Goal: Contribute content: Contribute content

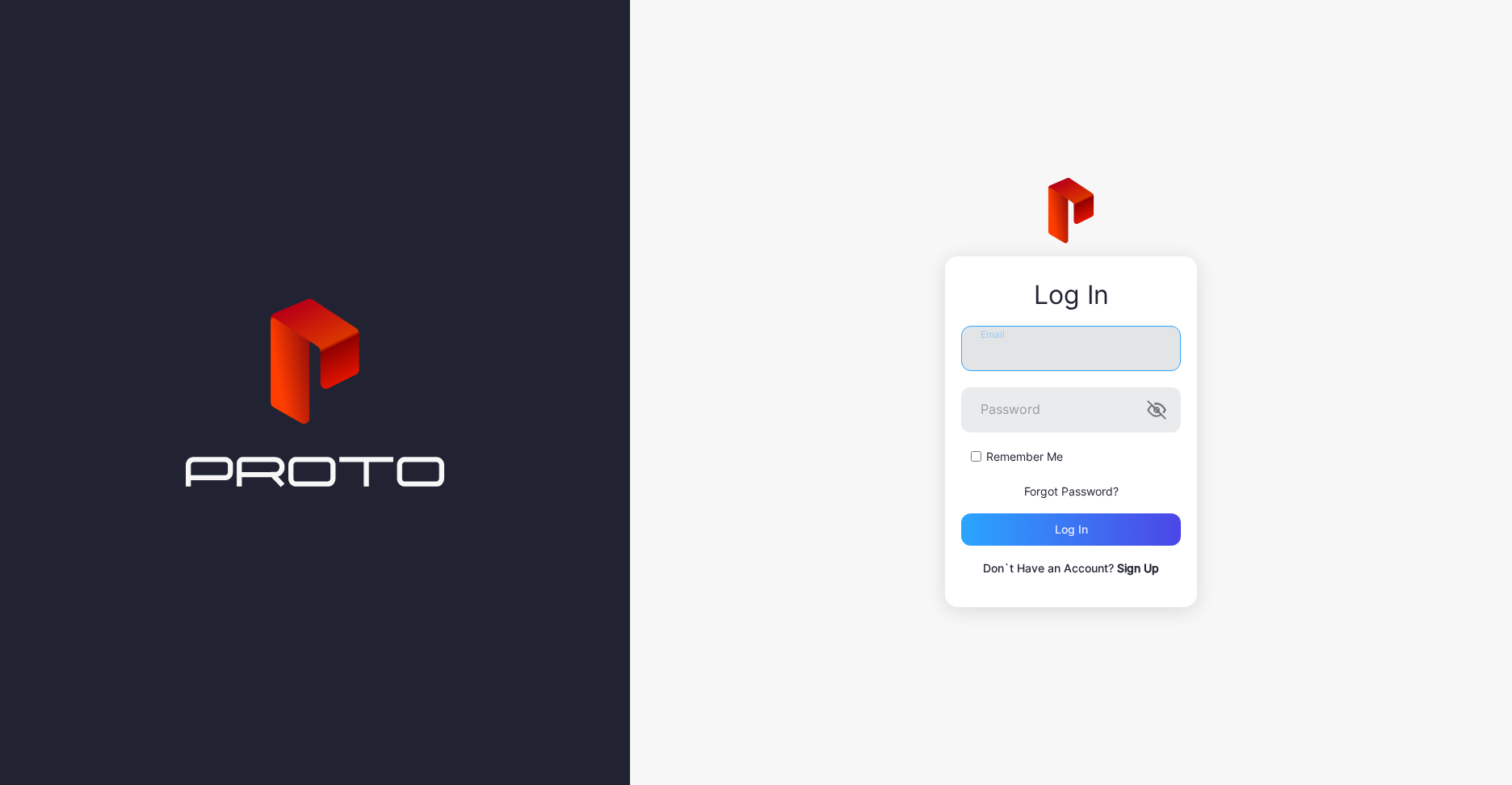
click at [1045, 369] on input "Email" at bounding box center [1071, 348] width 220 height 45
type input "**********"
click at [962, 513] on button "Log in" at bounding box center [1071, 529] width 220 height 33
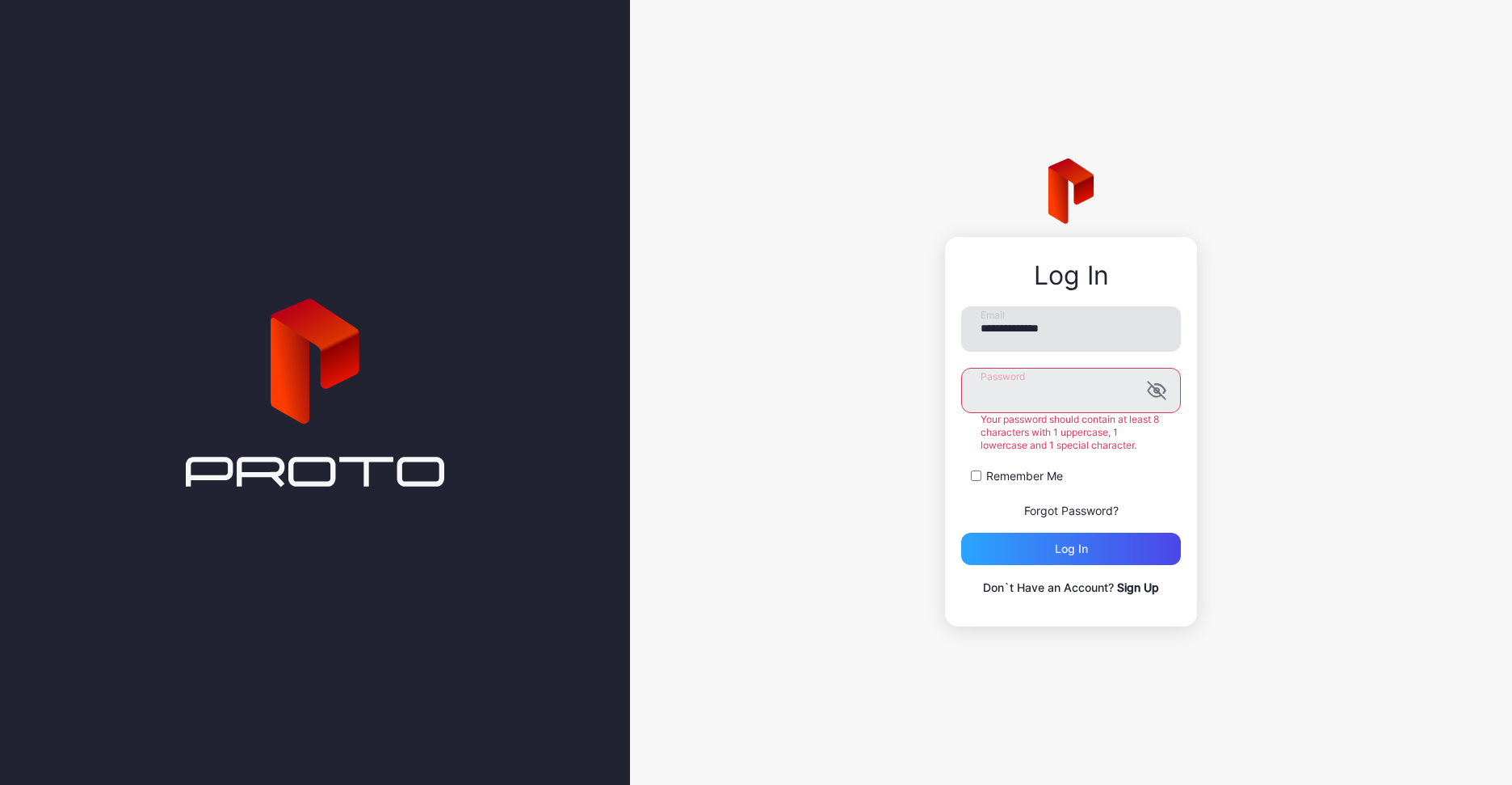
click at [962, 533] on button "Log in" at bounding box center [1071, 549] width 220 height 33
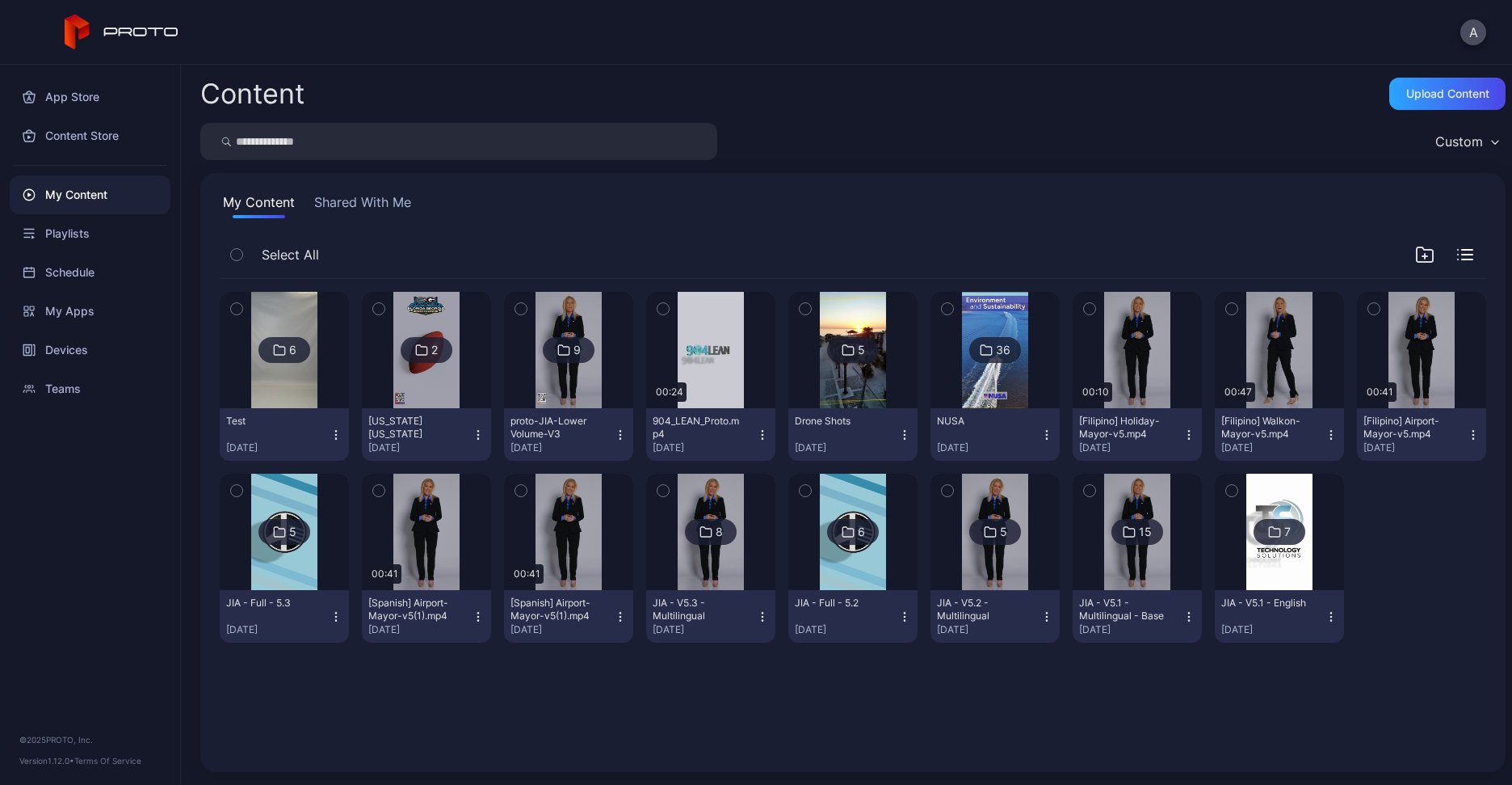
click at [1417, 254] on icon "button" at bounding box center [1424, 255] width 16 height 15
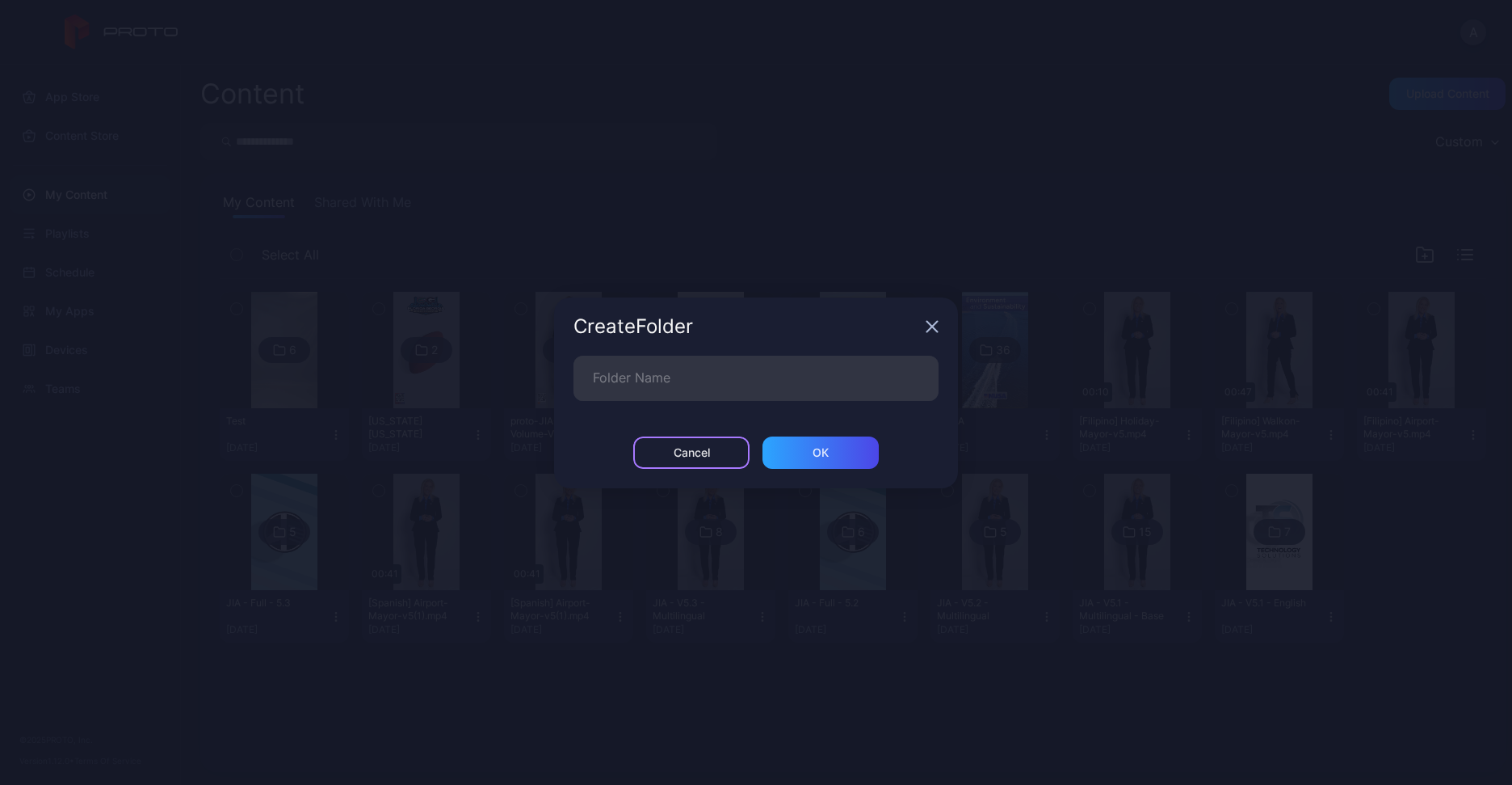
click at [704, 454] on div "Cancel" at bounding box center [692, 452] width 37 height 13
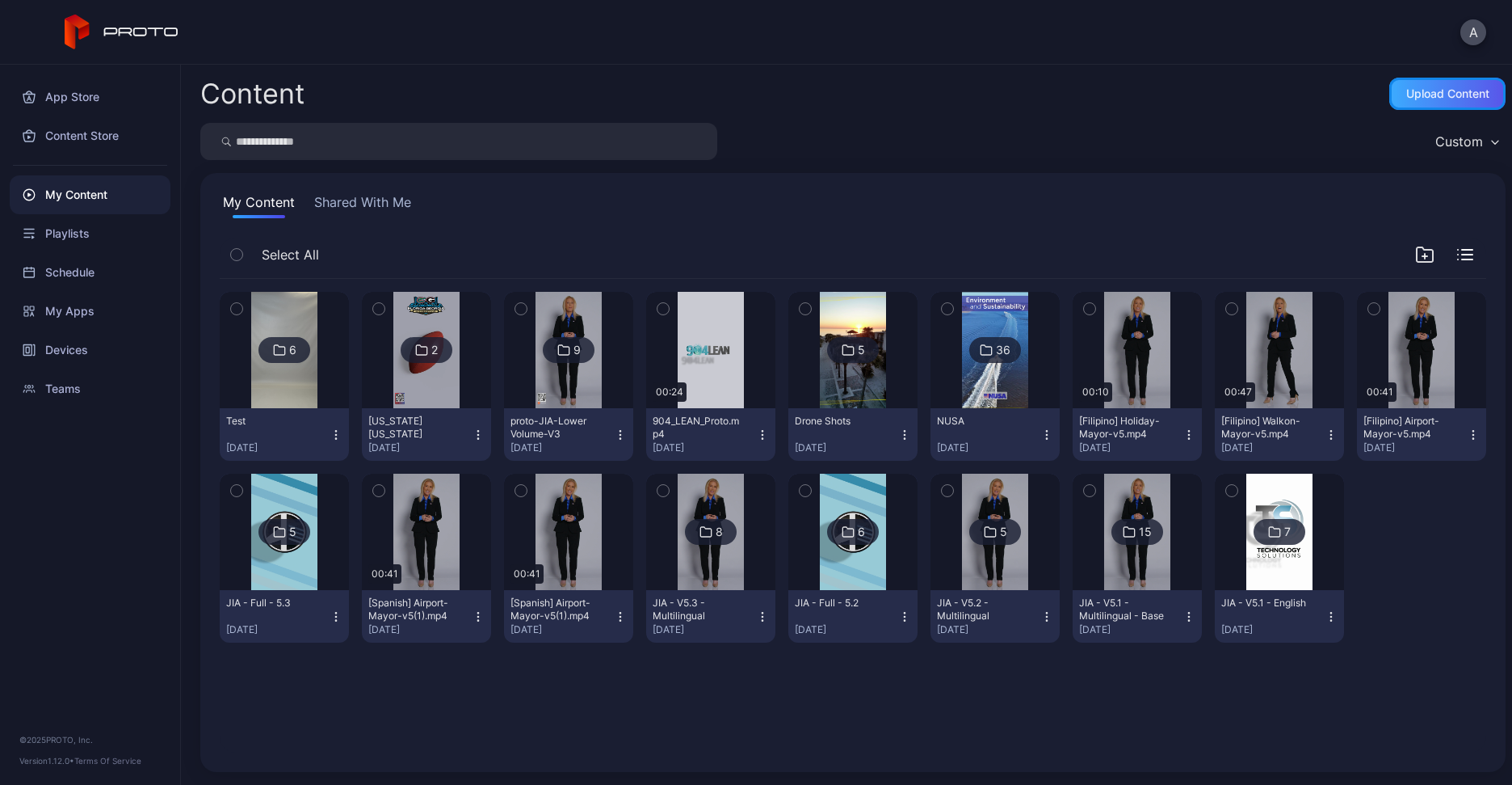
click at [1406, 91] on div "Upload Content" at bounding box center [1447, 94] width 83 height 13
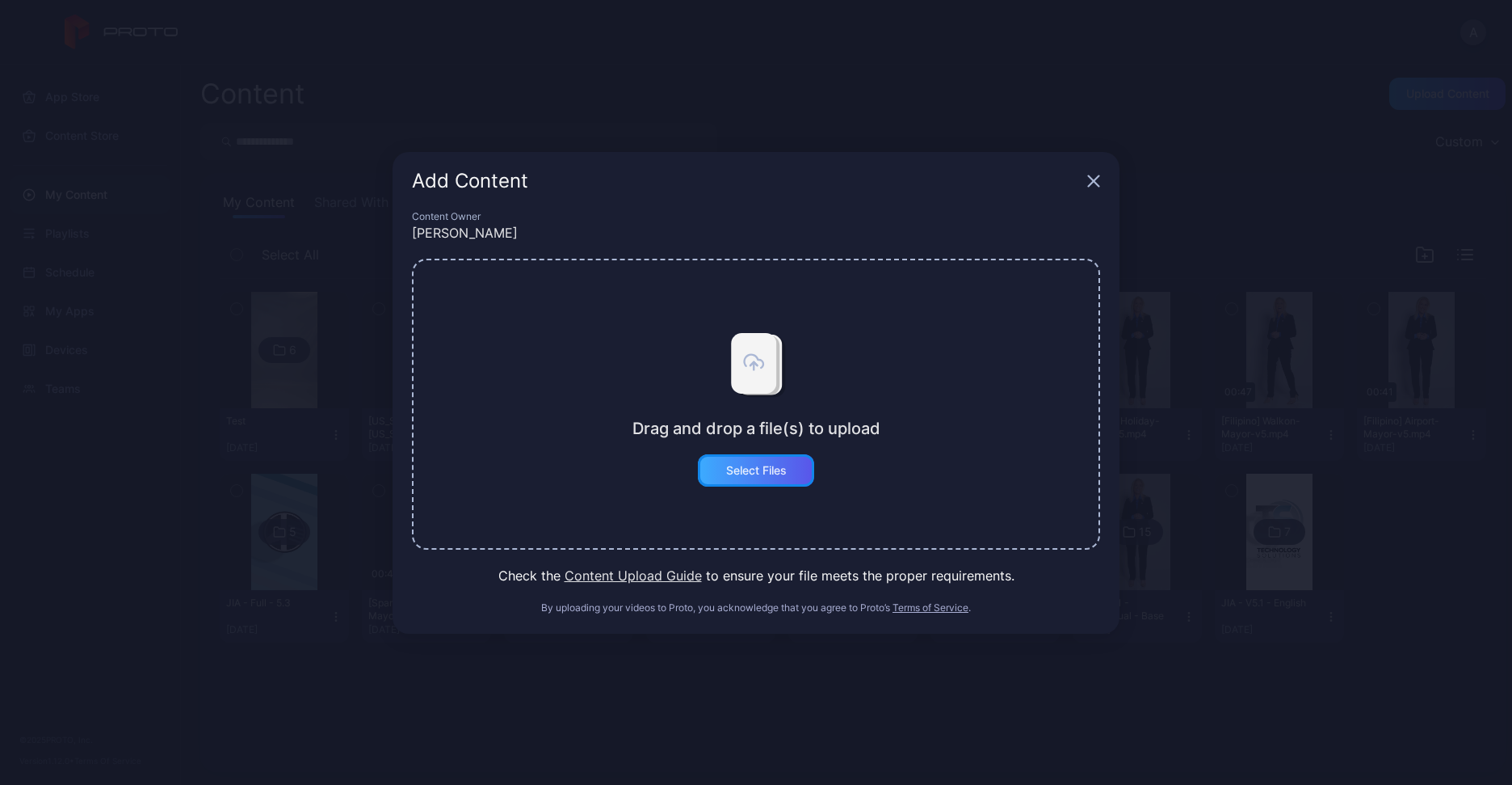
click at [758, 481] on div "Select Files" at bounding box center [756, 470] width 116 height 33
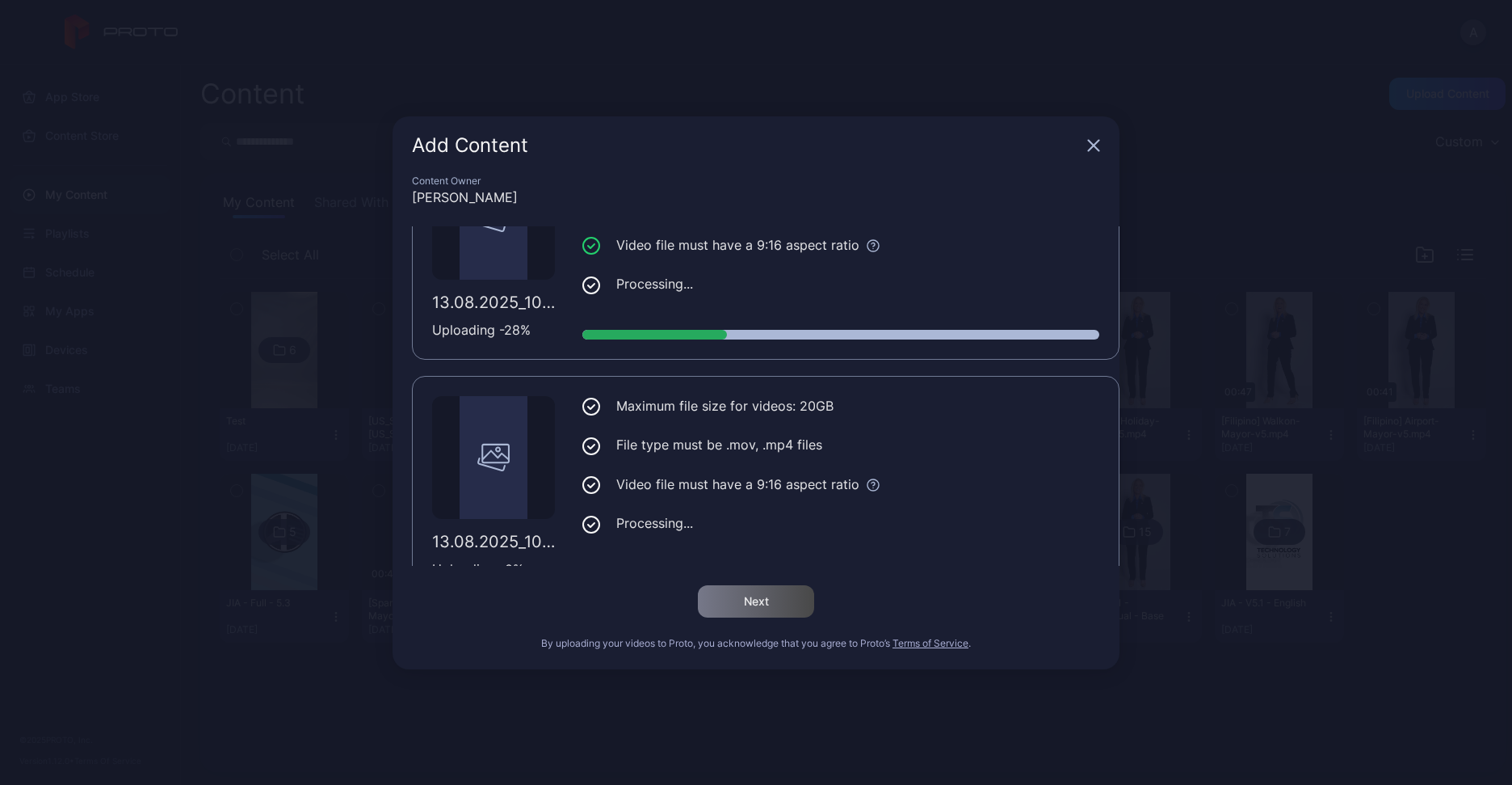
scroll to position [601, 0]
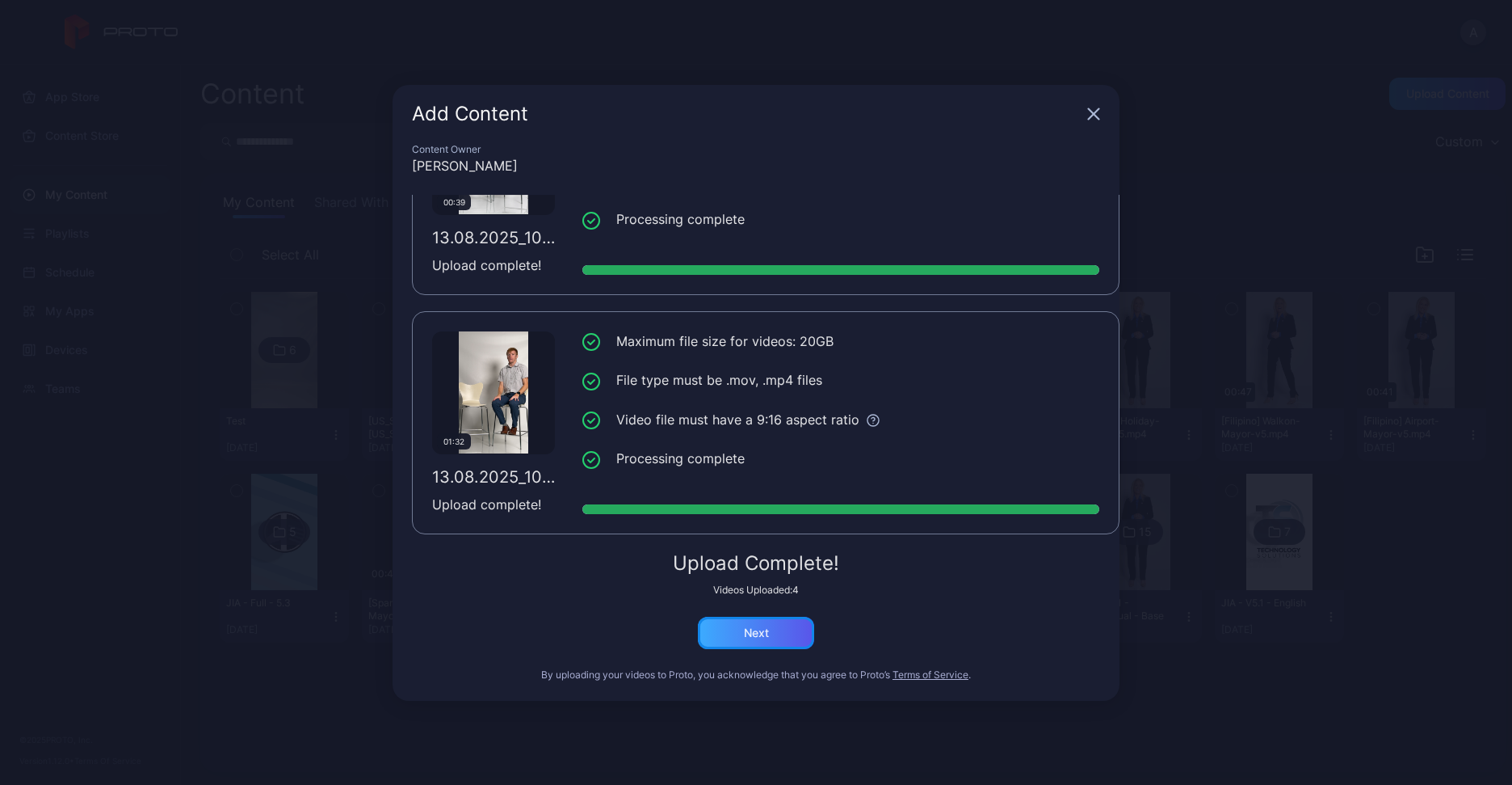
click at [735, 647] on div "Next" at bounding box center [756, 632] width 116 height 33
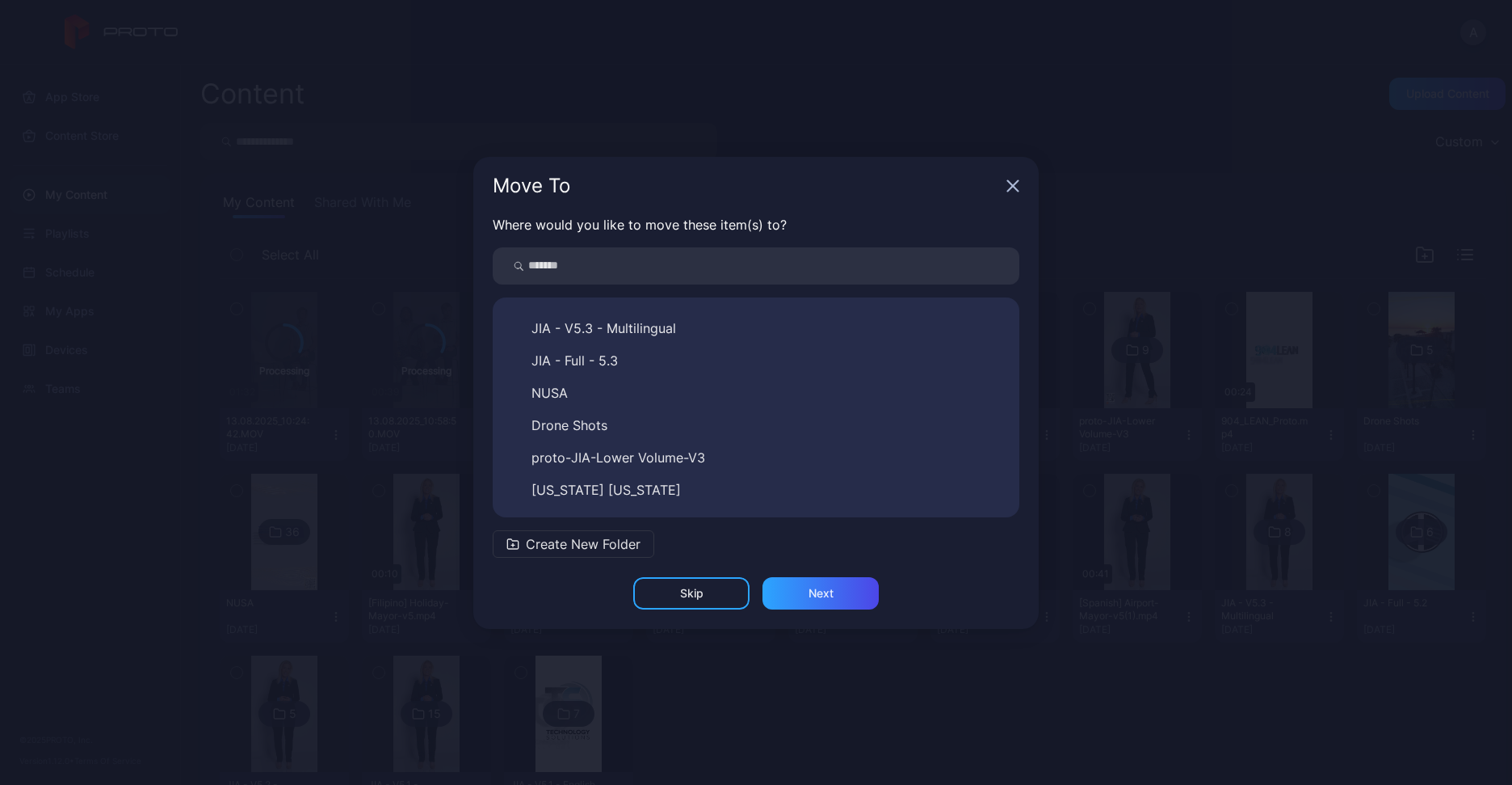
scroll to position [187, 0]
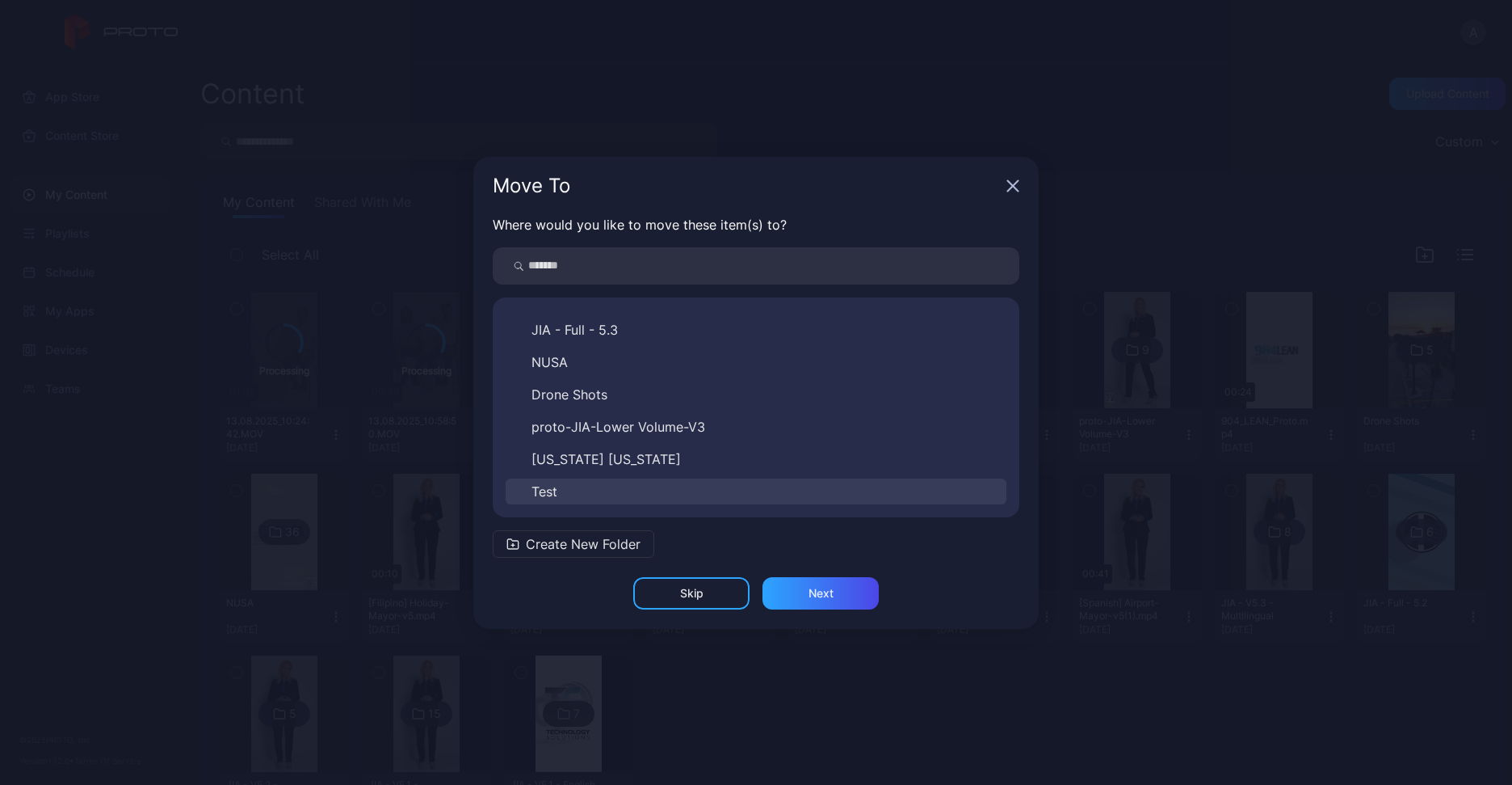
click at [570, 494] on button "Test" at bounding box center [756, 492] width 501 height 26
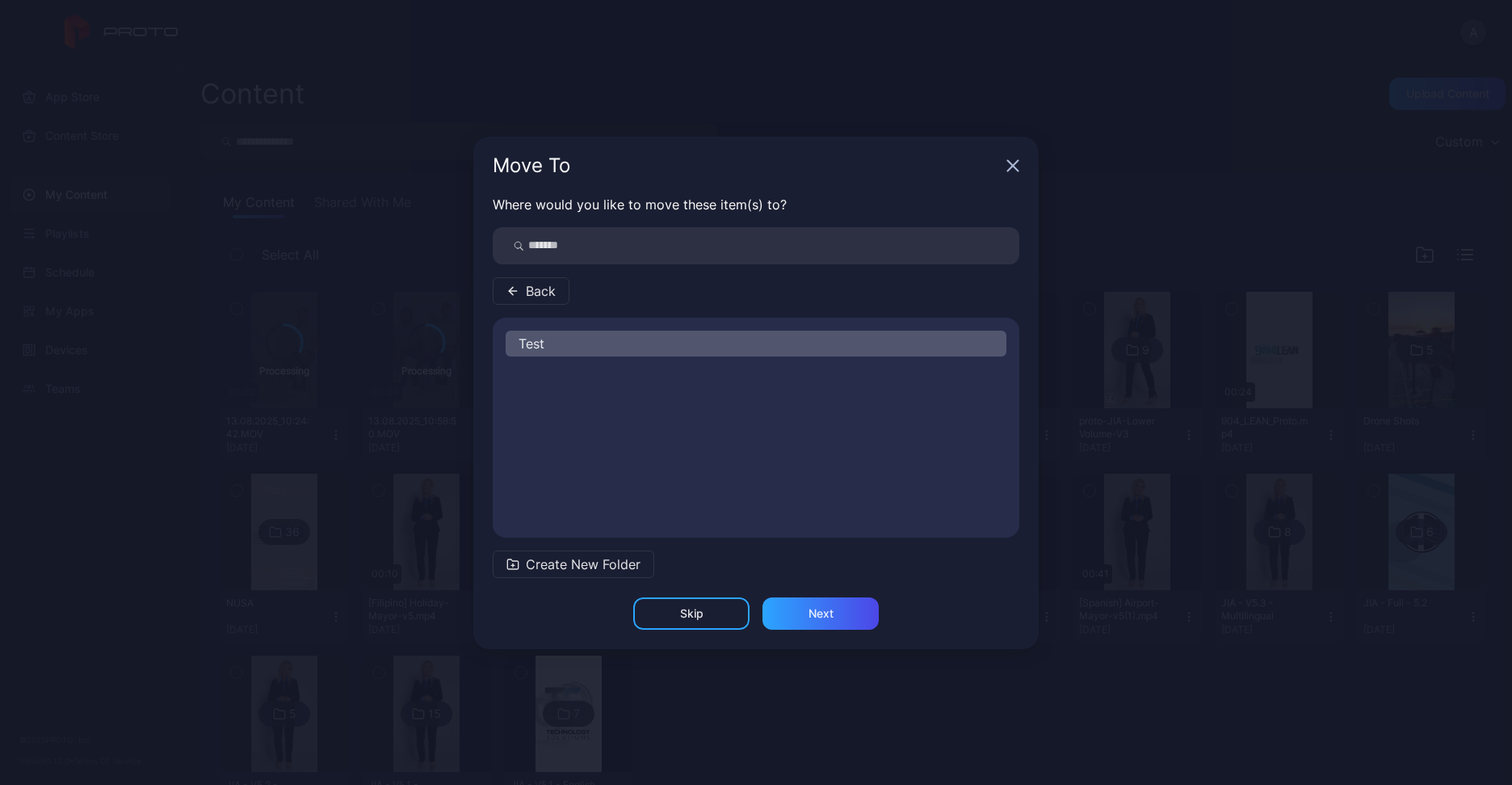
scroll to position [0, 0]
click at [800, 615] on div "Next" at bounding box center [820, 614] width 116 height 33
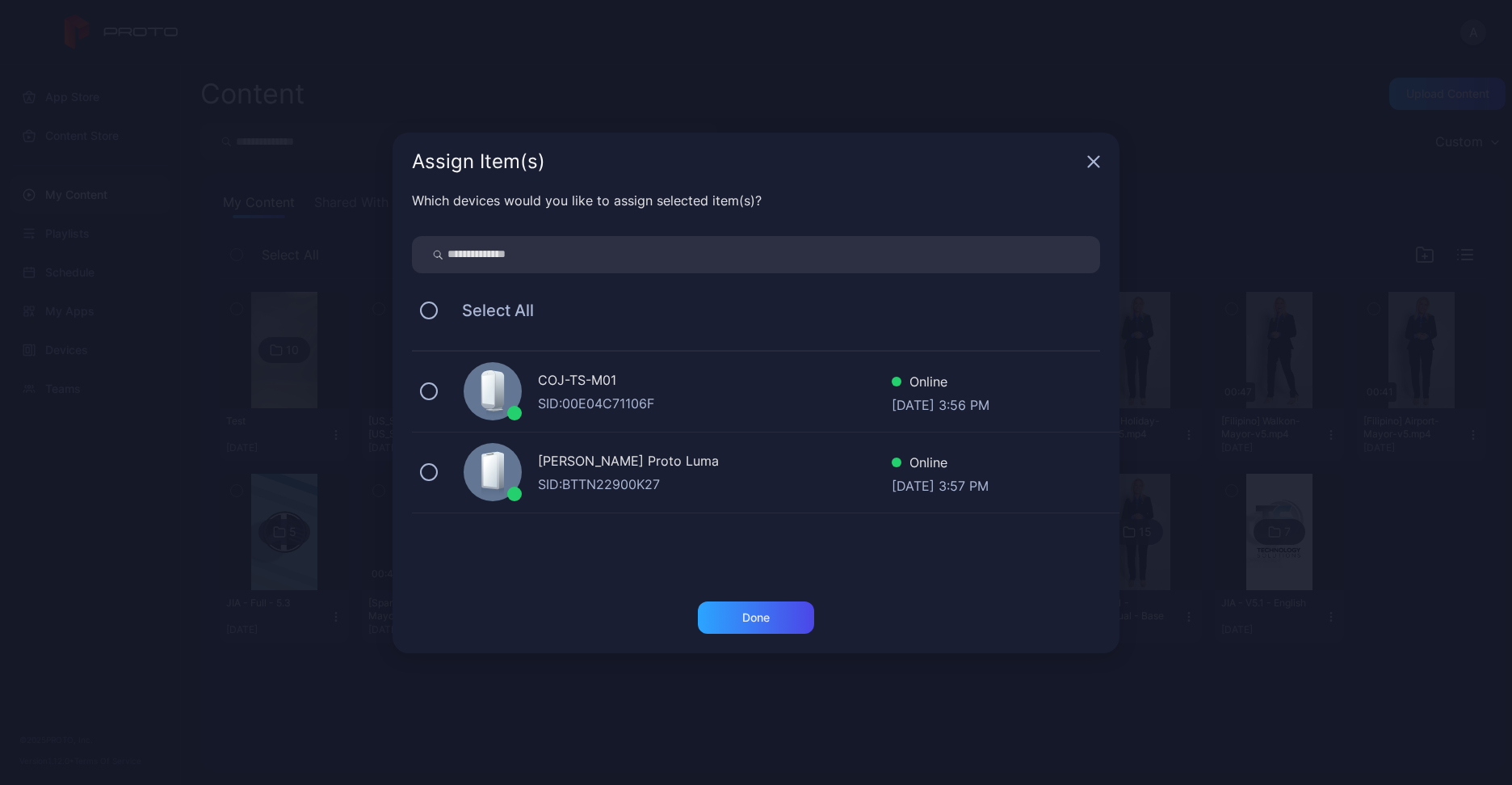
click at [549, 370] on div "COJ-TS-M01" at bounding box center [715, 381] width 354 height 23
click at [751, 620] on div "Done" at bounding box center [756, 617] width 27 height 13
